Goal: Navigation & Orientation: Find specific page/section

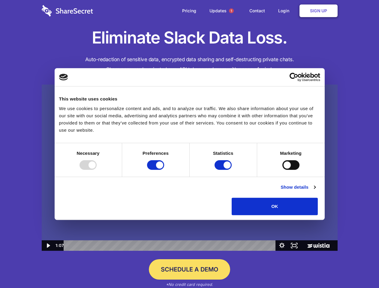
click at [189, 144] on img at bounding box center [190, 168] width 296 height 166
click at [97, 170] on div at bounding box center [87, 165] width 17 height 10
click at [164, 170] on input "Preferences" at bounding box center [155, 165] width 17 height 10
checkbox input "false"
click at [224, 170] on input "Statistics" at bounding box center [222, 165] width 17 height 10
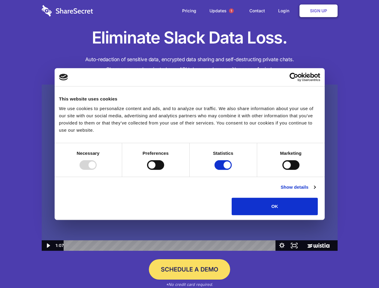
checkbox input "false"
click at [282, 170] on input "Marketing" at bounding box center [290, 165] width 17 height 10
checkbox input "true"
click at [315, 191] on link "Show details" at bounding box center [297, 187] width 35 height 7
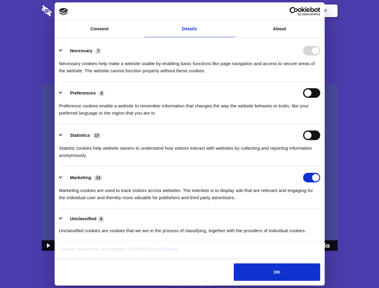
click at [320, 82] on li "Necessary 7 Necessary cookies help make a website usable by enabling basic func…" at bounding box center [189, 60] width 261 height 42
click at [231, 11] on span "1" at bounding box center [231, 10] width 5 height 5
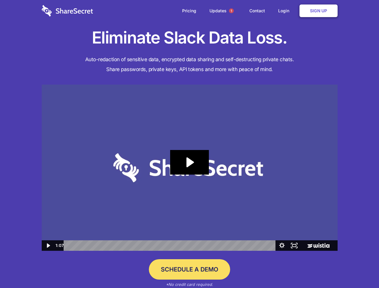
click at [190, 168] on icon "Play Video: Sharesecret Slack Extension" at bounding box center [189, 162] width 38 height 25
